Goal: Information Seeking & Learning: Learn about a topic

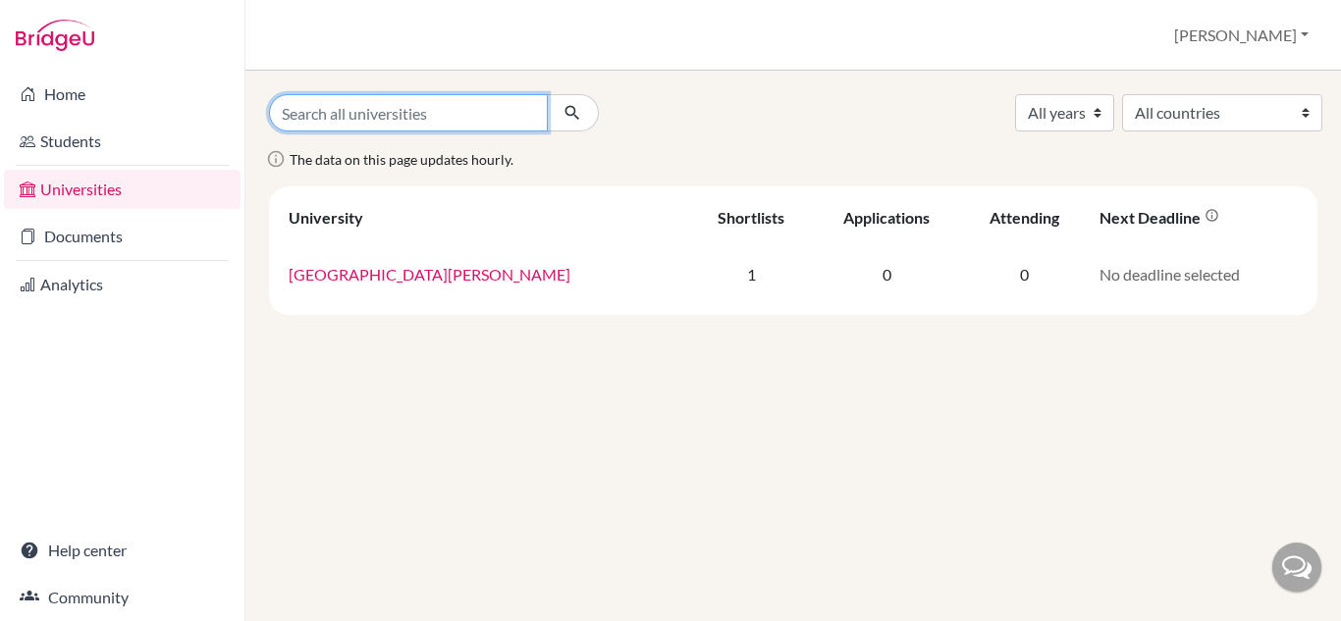
click at [363, 98] on input "Search all universities" at bounding box center [408, 112] width 279 height 37
type input "North Carolina"
click at [579, 120] on icon "submit" at bounding box center [573, 113] width 20 height 20
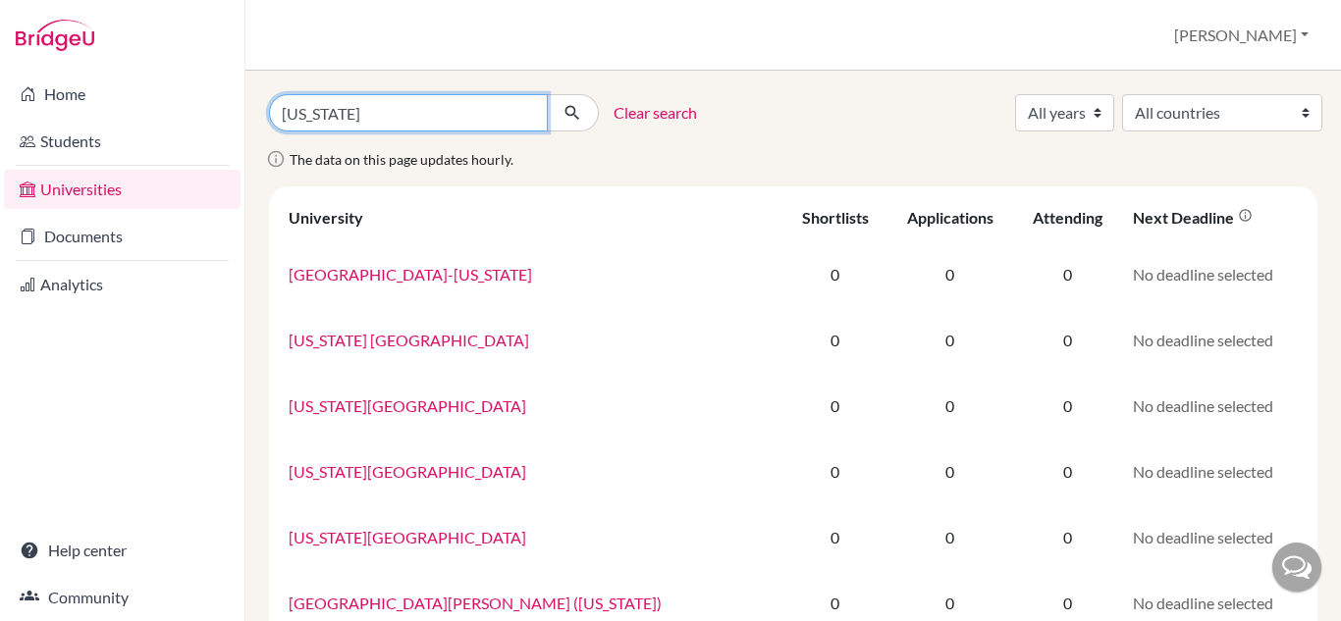
click at [508, 107] on input "North Carolina" at bounding box center [408, 112] width 279 height 37
type input "[US_STATE][GEOGRAPHIC_DATA]"
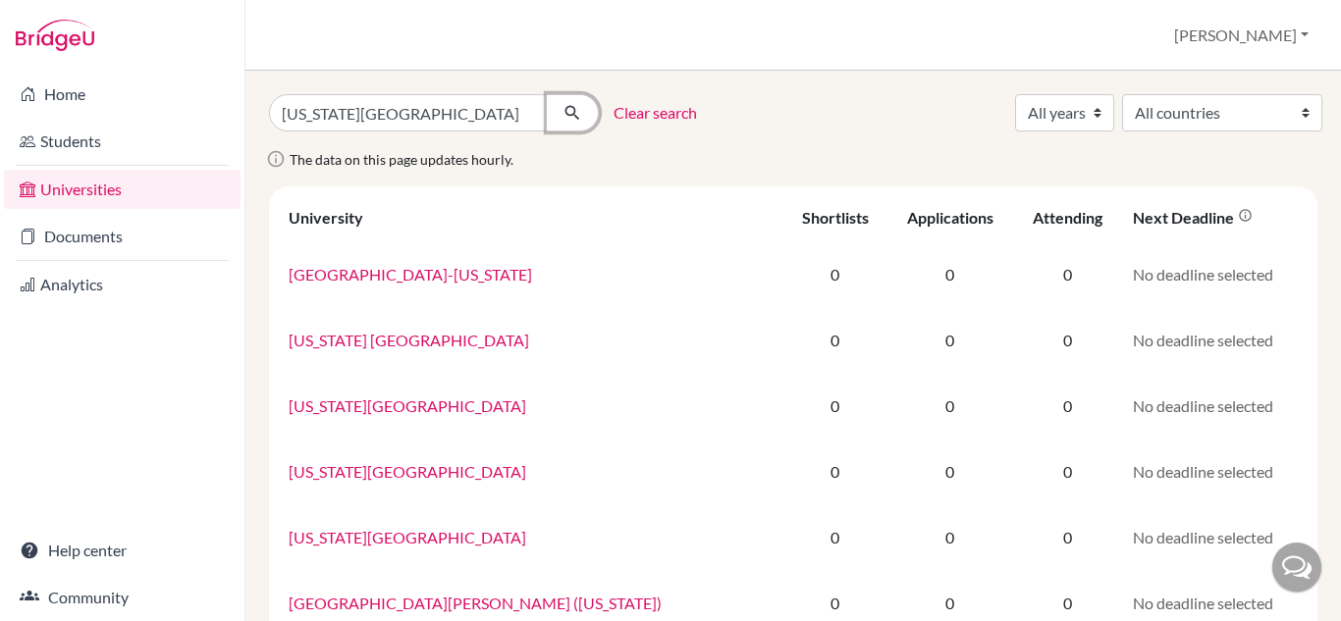
click at [565, 117] on icon "submit" at bounding box center [573, 113] width 20 height 20
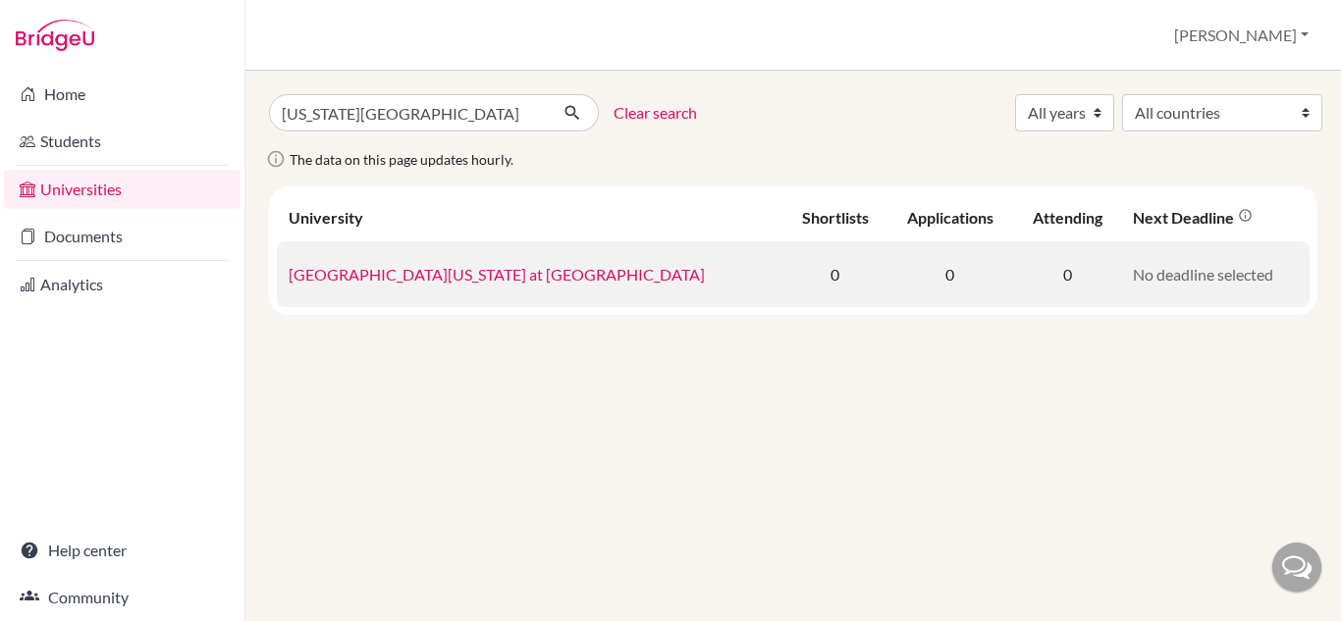
click at [502, 277] on link "[GEOGRAPHIC_DATA][US_STATE] at [GEOGRAPHIC_DATA]" at bounding box center [497, 274] width 416 height 19
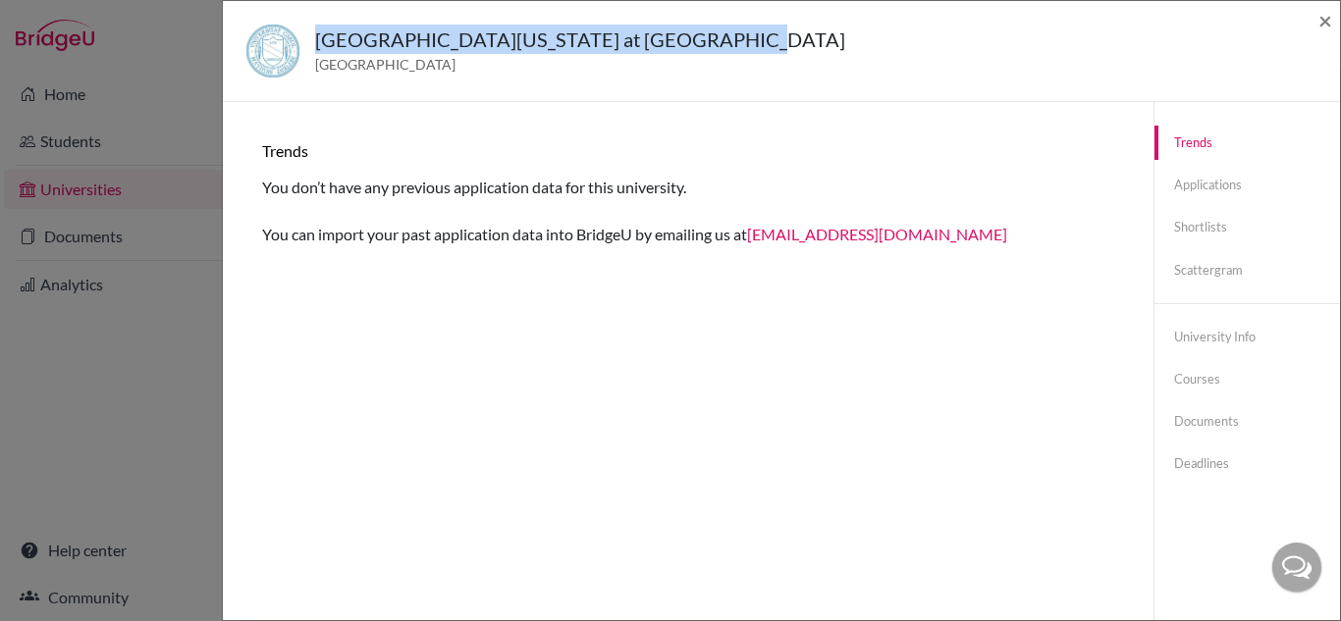
drag, startPoint x: 312, startPoint y: 38, endPoint x: 840, endPoint y: 49, distance: 528.3
click at [840, 49] on div "[GEOGRAPHIC_DATA][US_STATE] at [GEOGRAPHIC_DATA] [GEOGRAPHIC_DATA]" at bounding box center [774, 51] width 1056 height 53
copy h5 "[GEOGRAPHIC_DATA][US_STATE] at [GEOGRAPHIC_DATA]"
